Goal: Information Seeking & Learning: Understand process/instructions

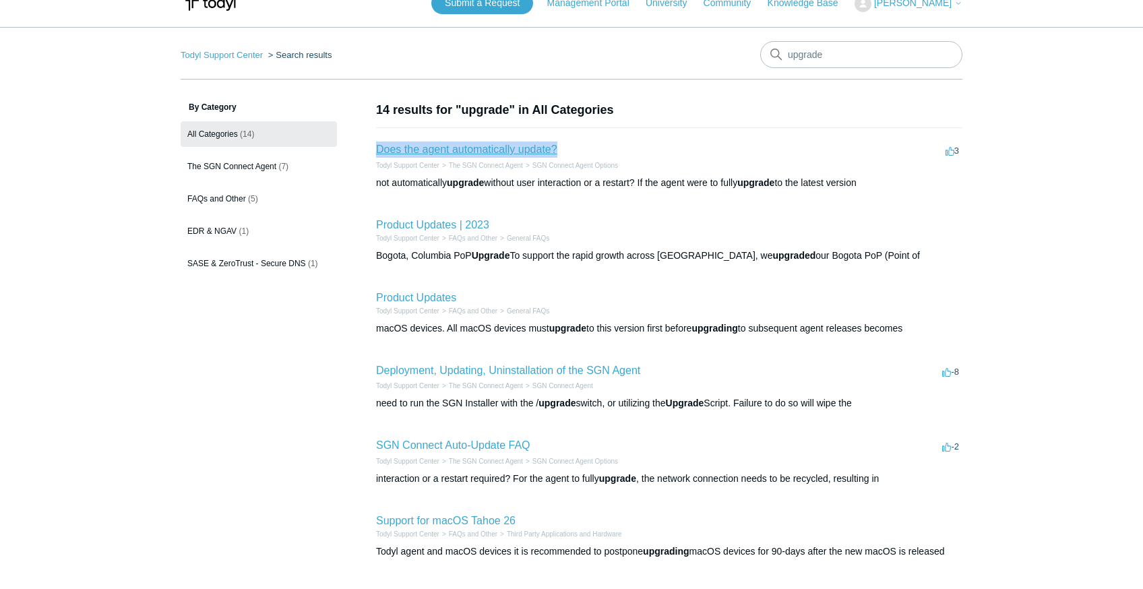
scroll to position [40, 0]
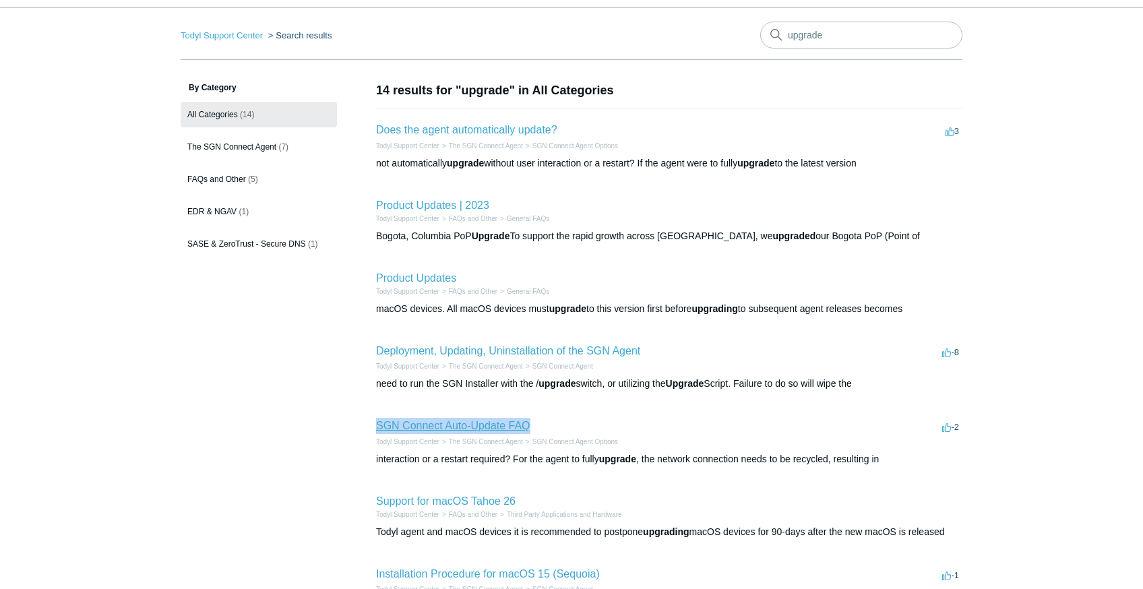
click at [376, 420] on link "SGN Connect Auto-Update FAQ" at bounding box center [453, 425] width 154 height 11
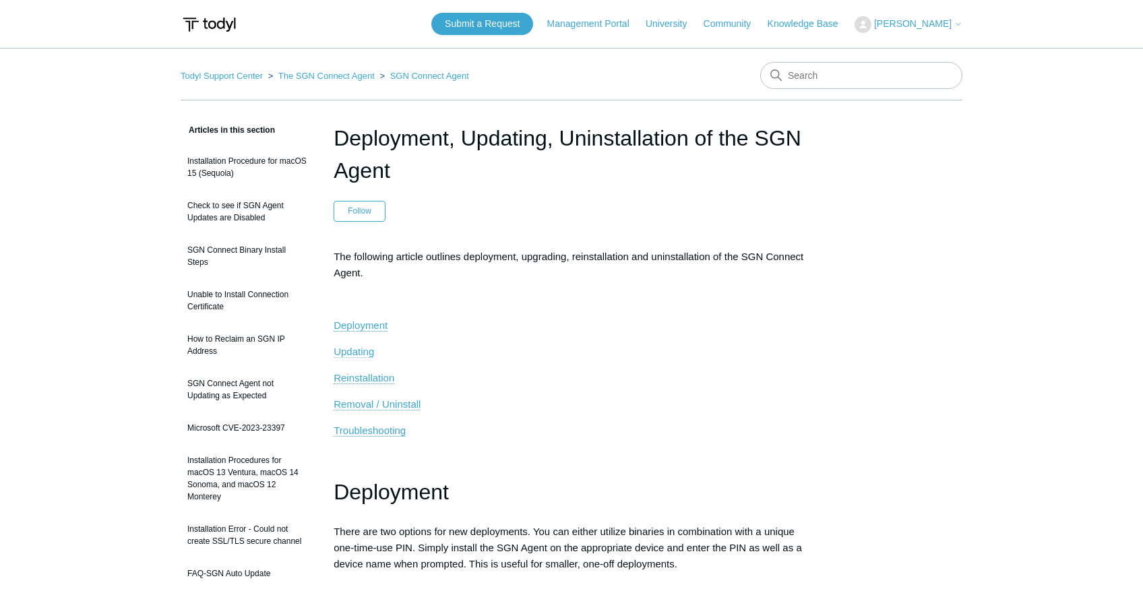
click at [361, 352] on span "Updating" at bounding box center [354, 351] width 40 height 11
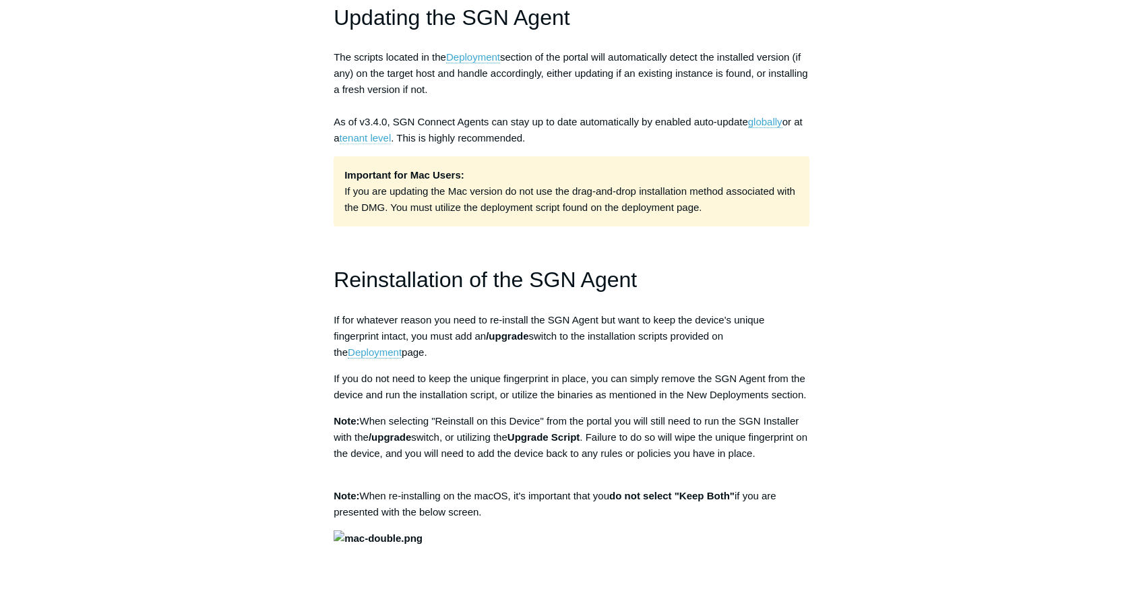
click at [381, 139] on link "tenant level" at bounding box center [366, 138] width 52 height 12
click at [767, 125] on link "globally" at bounding box center [765, 122] width 34 height 12
click at [776, 120] on link "globally" at bounding box center [765, 122] width 34 height 12
